Goal: Task Accomplishment & Management: Use online tool/utility

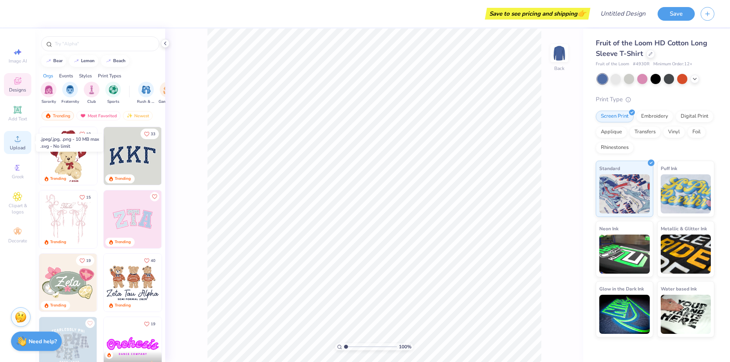
click at [13, 139] on icon at bounding box center [17, 138] width 9 height 9
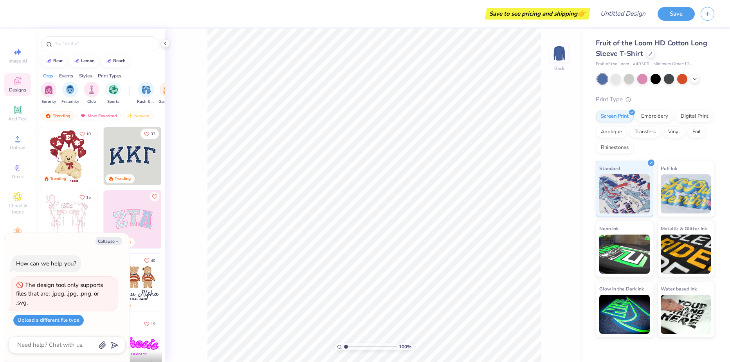
click at [56, 322] on button "Upload a different file type" at bounding box center [48, 320] width 70 height 11
type textarea "x"
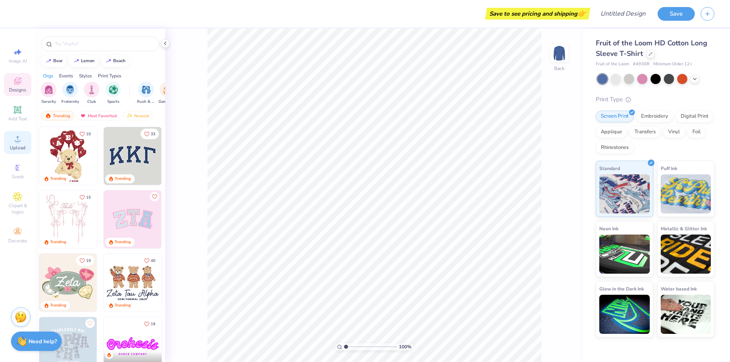
click at [16, 148] on span "Upload" at bounding box center [18, 148] width 16 height 6
click at [15, 140] on icon at bounding box center [17, 138] width 9 height 9
click at [16, 136] on icon at bounding box center [17, 138] width 9 height 9
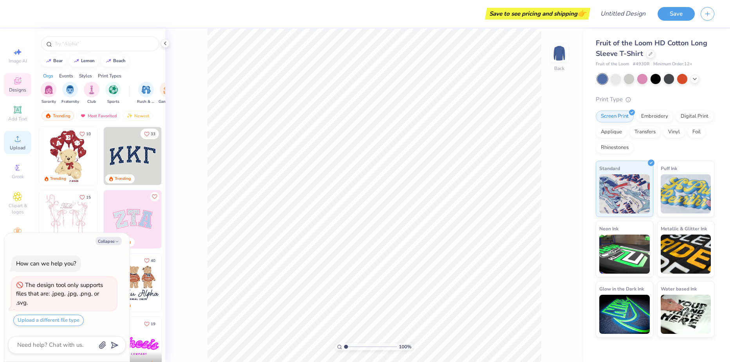
click at [17, 149] on span "Upload" at bounding box center [18, 148] width 16 height 6
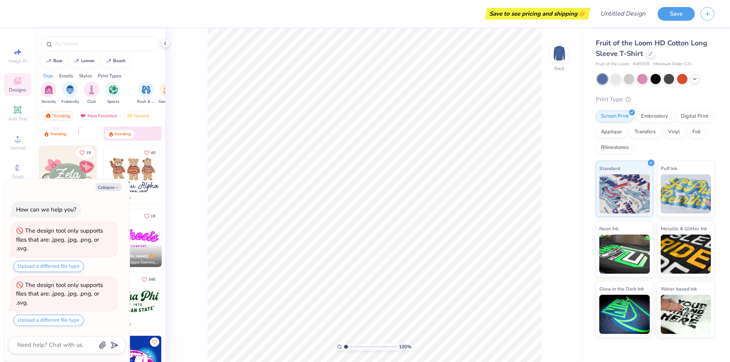
scroll to position [117, 0]
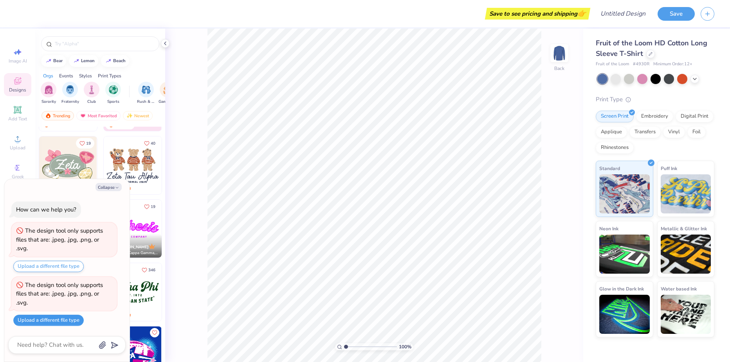
click at [45, 321] on button "Upload a different file type" at bounding box center [48, 320] width 70 height 11
type textarea "x"
